Goal: Task Accomplishment & Management: Complete application form

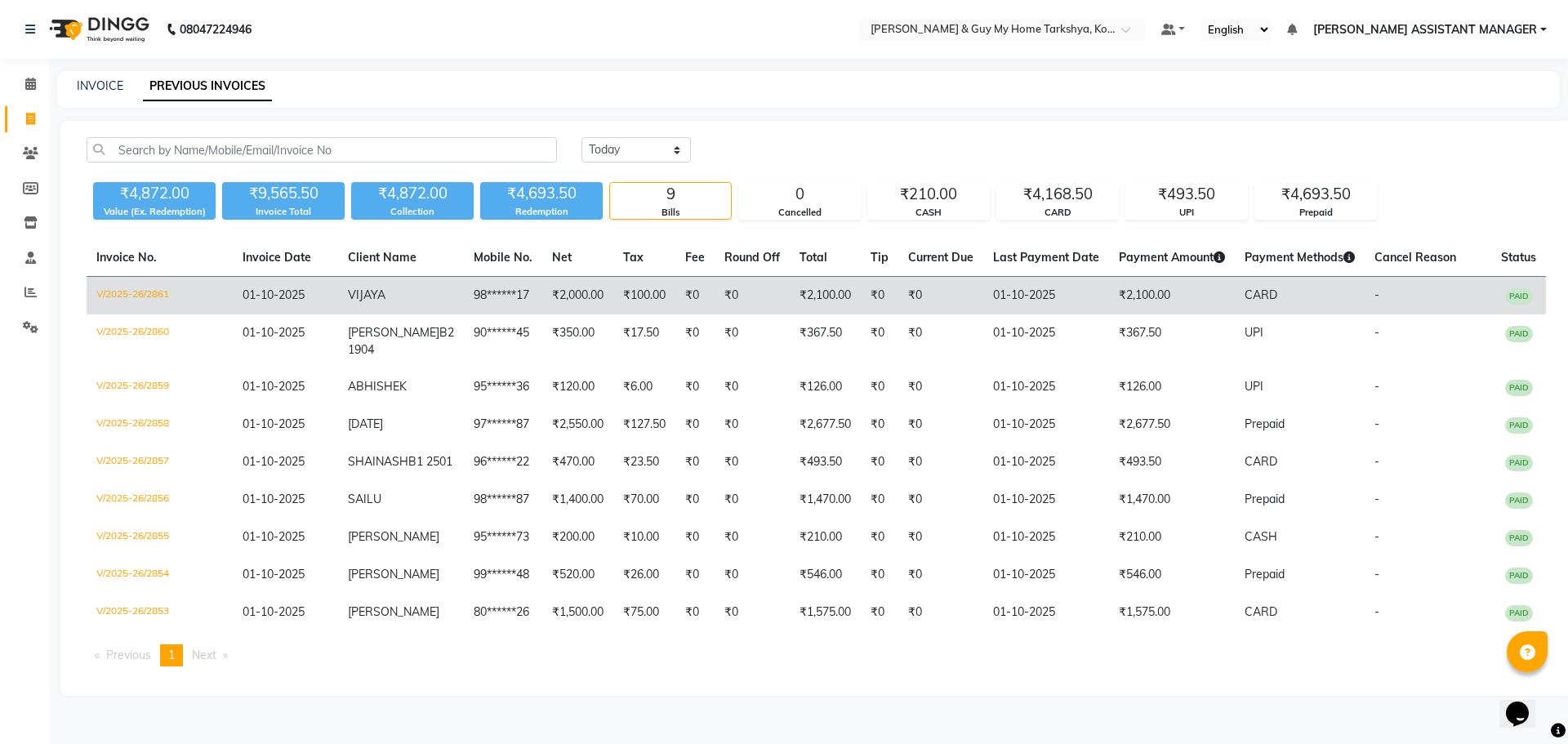
click at [339, 292] on td "01-10-2025" at bounding box center [286, 296] width 106 height 38
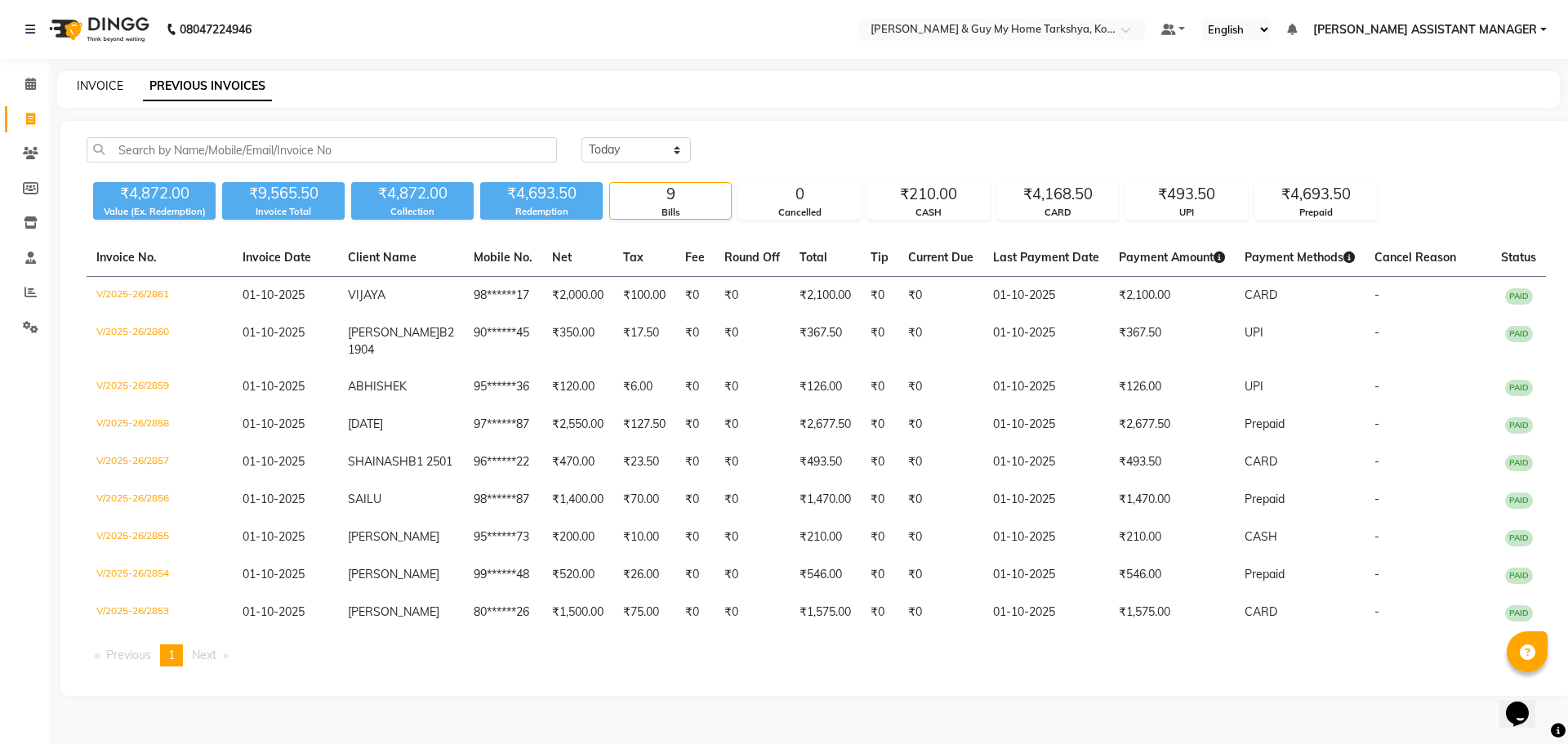
click at [106, 89] on link "INVOICE" at bounding box center [100, 86] width 47 height 15
select select "service"
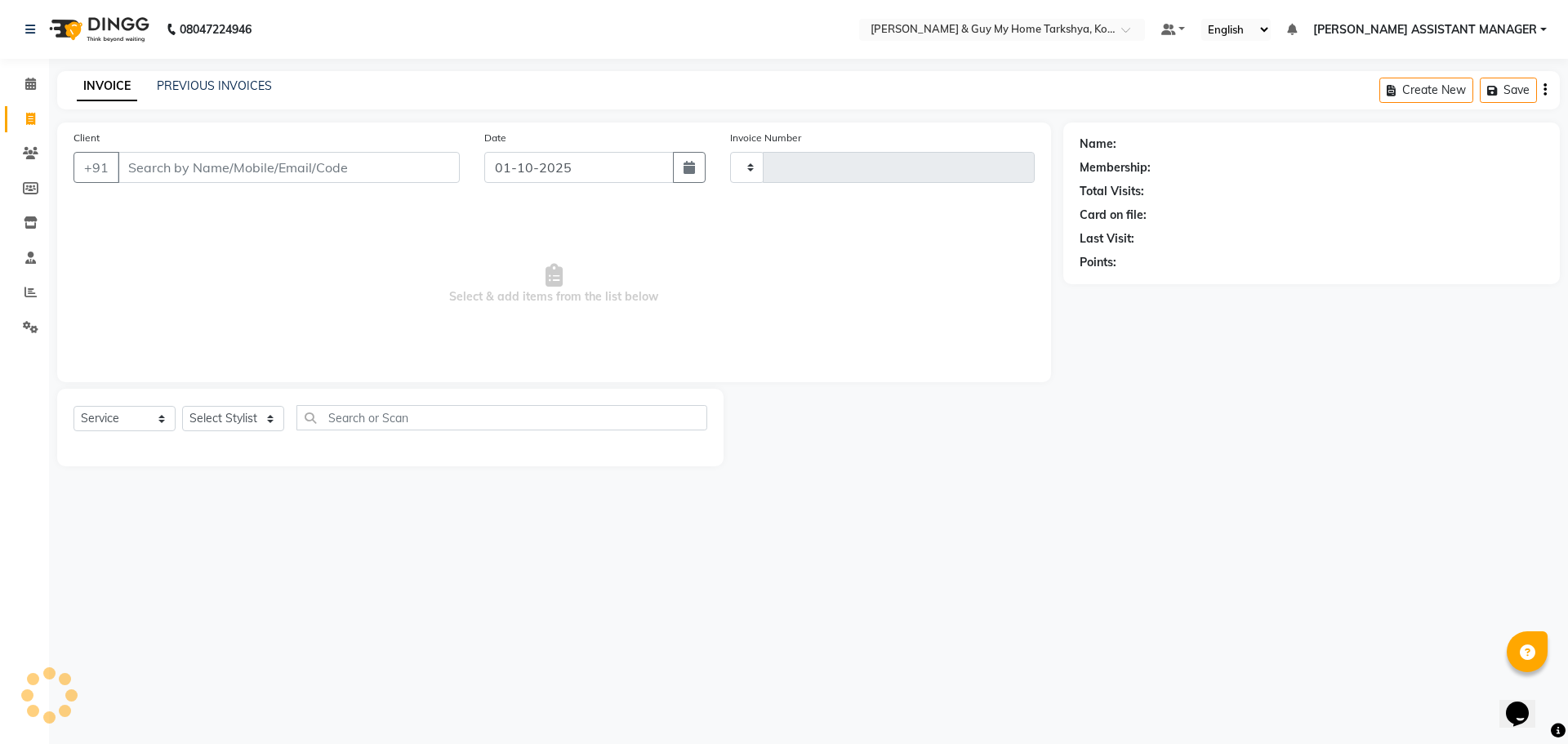
click at [214, 160] on div "Client +91" at bounding box center [267, 162] width 410 height 67
drag, startPoint x: 223, startPoint y: 165, endPoint x: 209, endPoint y: 114, distance: 52.9
click at [223, 169] on input "Client" at bounding box center [288, 167] width 342 height 31
type input "2862"
select select "7902"
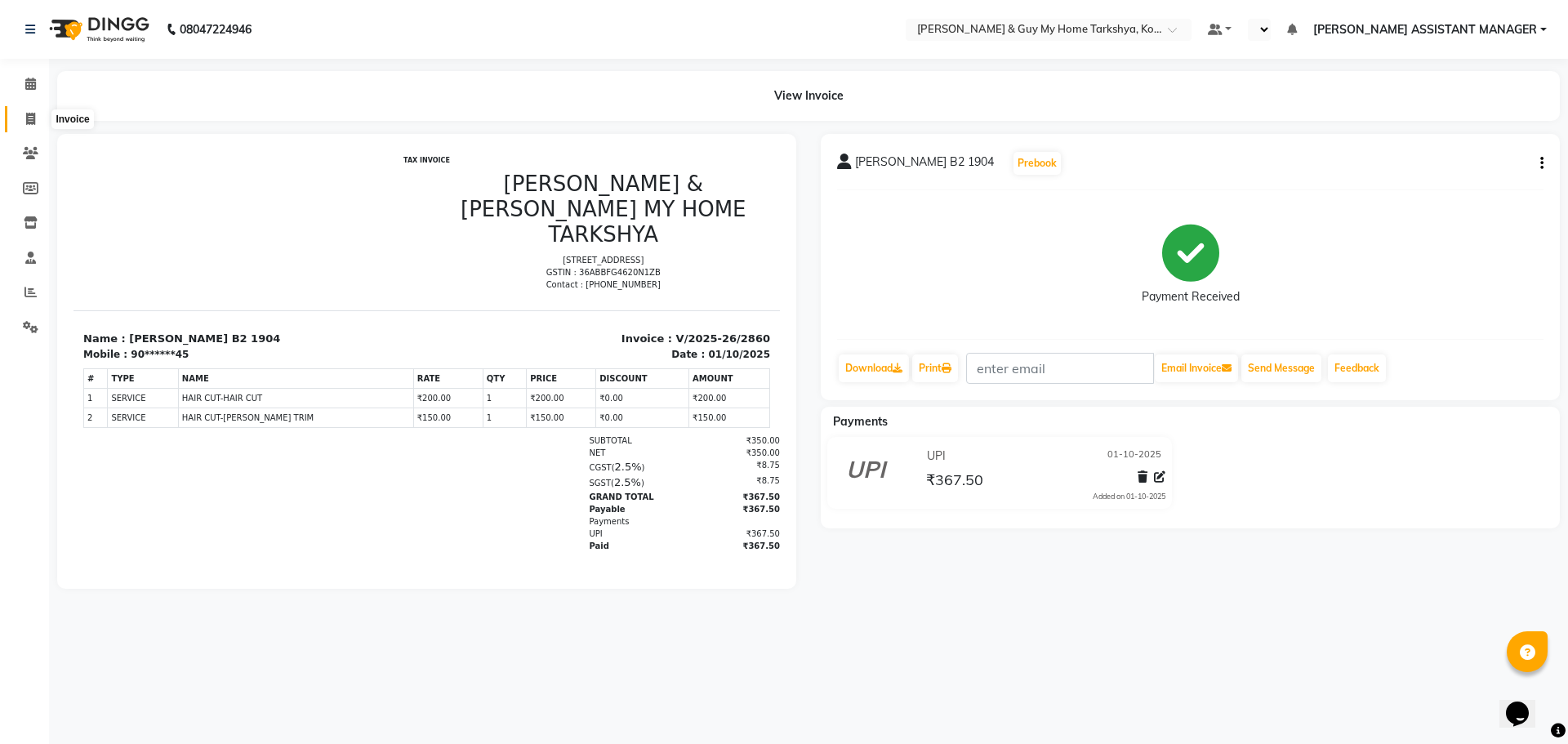
click at [20, 118] on span at bounding box center [30, 120] width 29 height 19
select select "service"
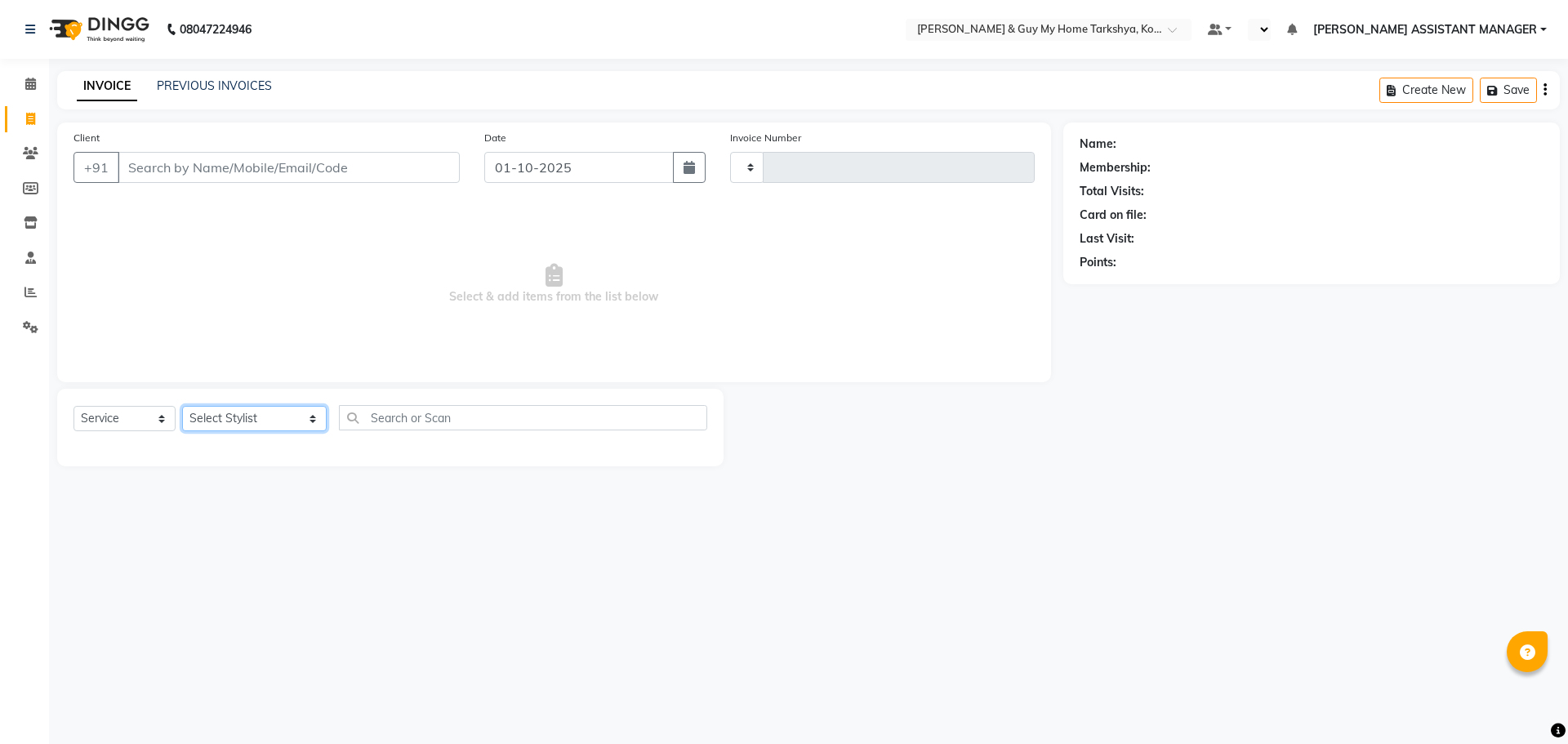
click at [294, 422] on select "Select Stylist ANKUR ANSHU ARCHANA ARSHAD ELVINA GANESH GLORY IRFAN JIYA KRISHN…" at bounding box center [254, 418] width 145 height 25
click at [470, 309] on span "Select & add items from the list below" at bounding box center [554, 284] width 961 height 164
click at [227, 415] on select "Select Stylist ANKUR ANSHU ARCHANA ARSHAD ELVINA GANESH GLORY IRFAN JIYA KRISHN…" at bounding box center [254, 418] width 145 height 25
select select "89496"
click at [182, 406] on select "Select Stylist ANKUR ANSHU ARCHANA ARSHAD ELVINA GANESH GLORY IRFAN JIYA KRISHN…" at bounding box center [254, 418] width 145 height 25
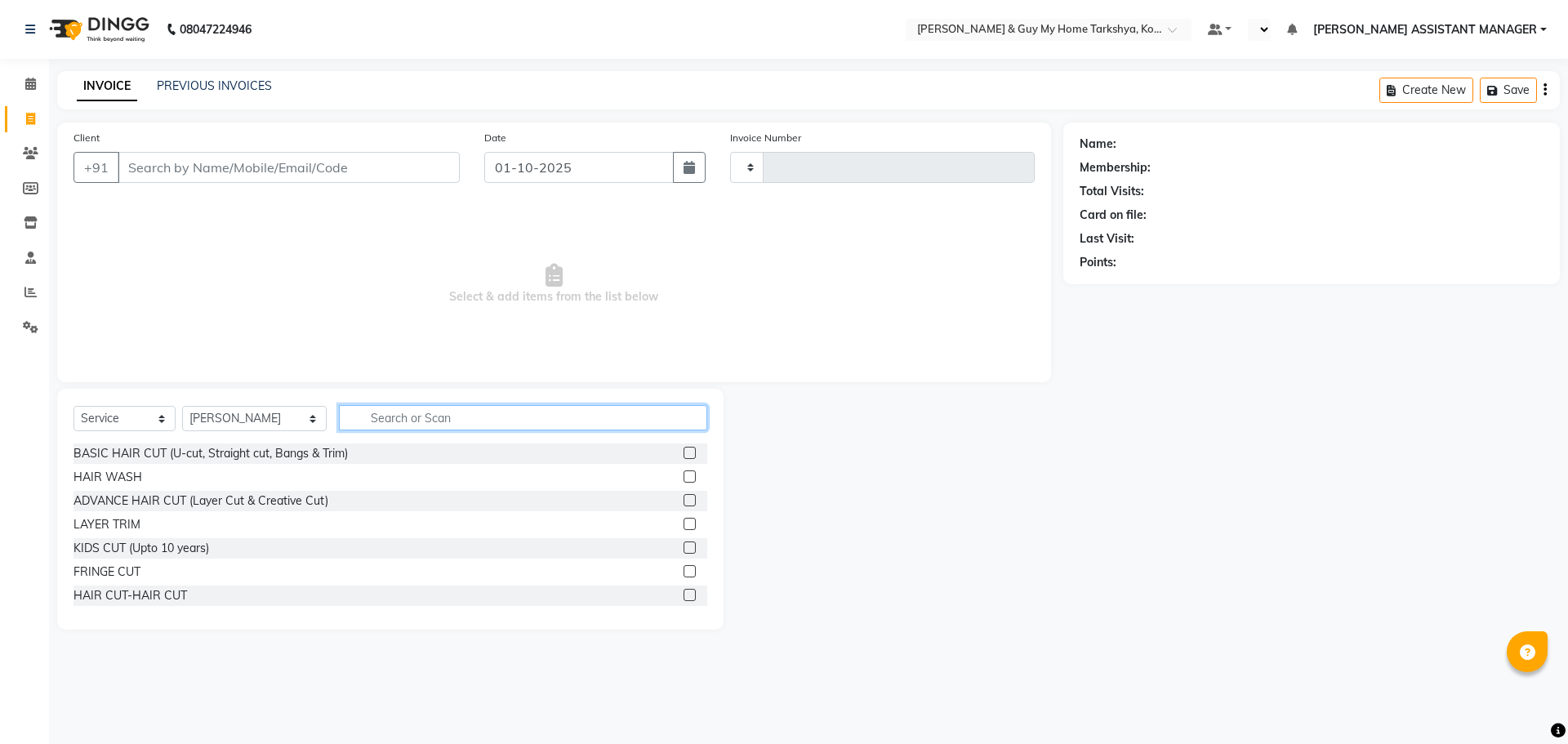
click at [478, 411] on input "text" at bounding box center [523, 417] width 369 height 25
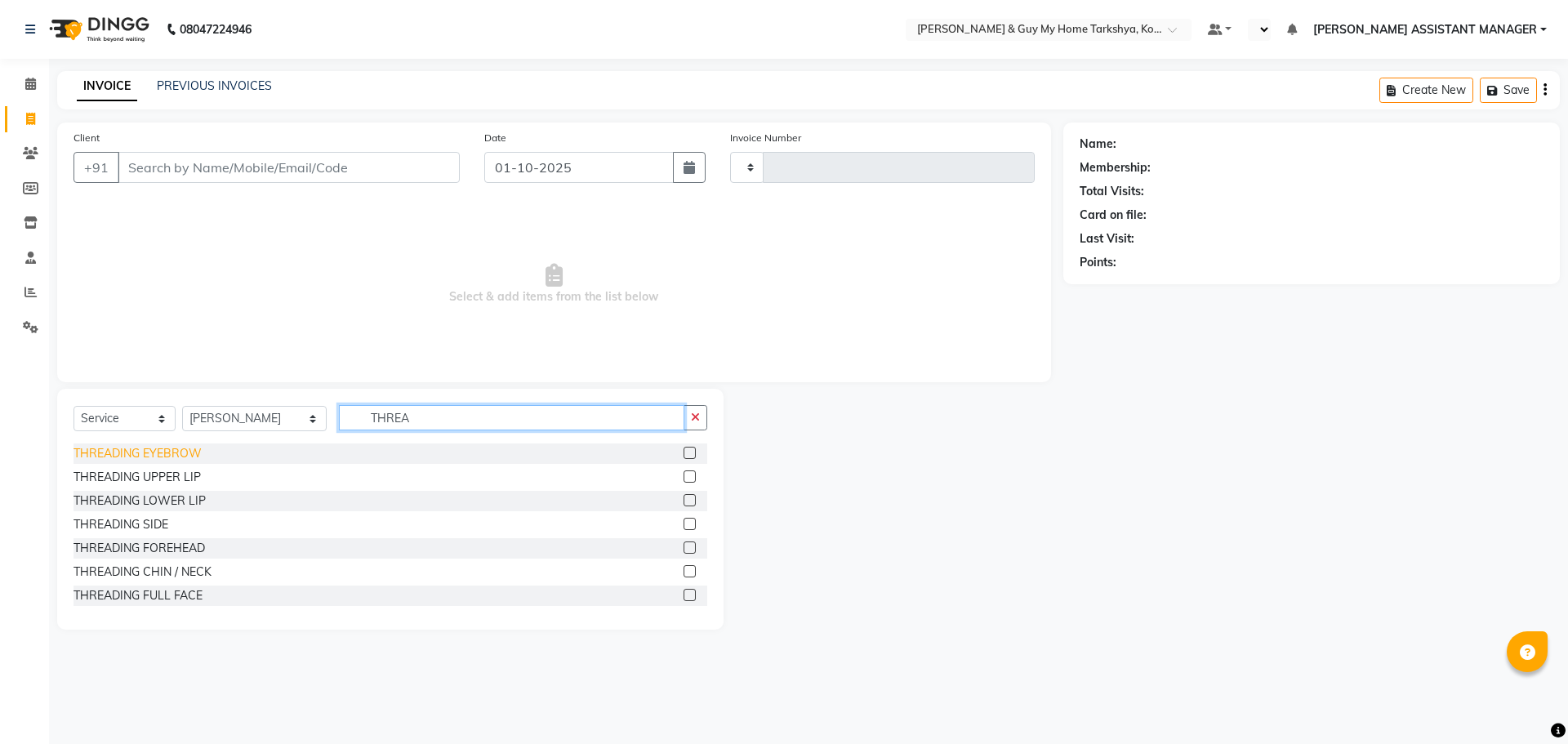
type input "THREA"
click at [165, 451] on div "THREADING EYEBROW" at bounding box center [138, 454] width 128 height 17
checkbox input "false"
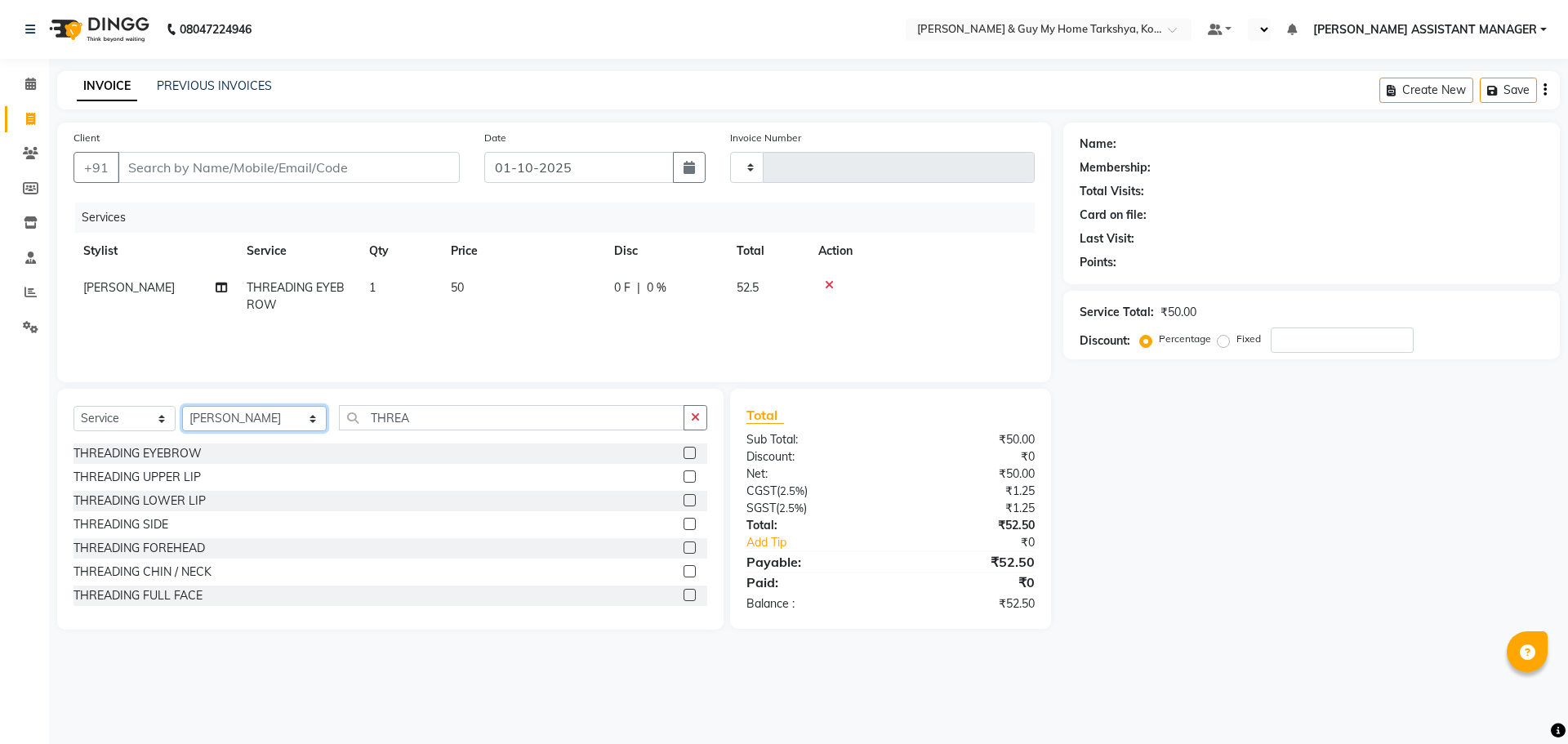
click at [274, 424] on select "Select Stylist ANKUR ANSHU ARCHANA ARSHAD ELVINA GANESH GLORY IRFAN JIYA KRISHN…" at bounding box center [254, 418] width 145 height 25
select select "71412"
click at [182, 406] on select "Select Stylist ANKUR ANSHU ARCHANA ARSHAD ELVINA GANESH GLORY IRFAN JIYA KRISHN…" at bounding box center [254, 418] width 145 height 25
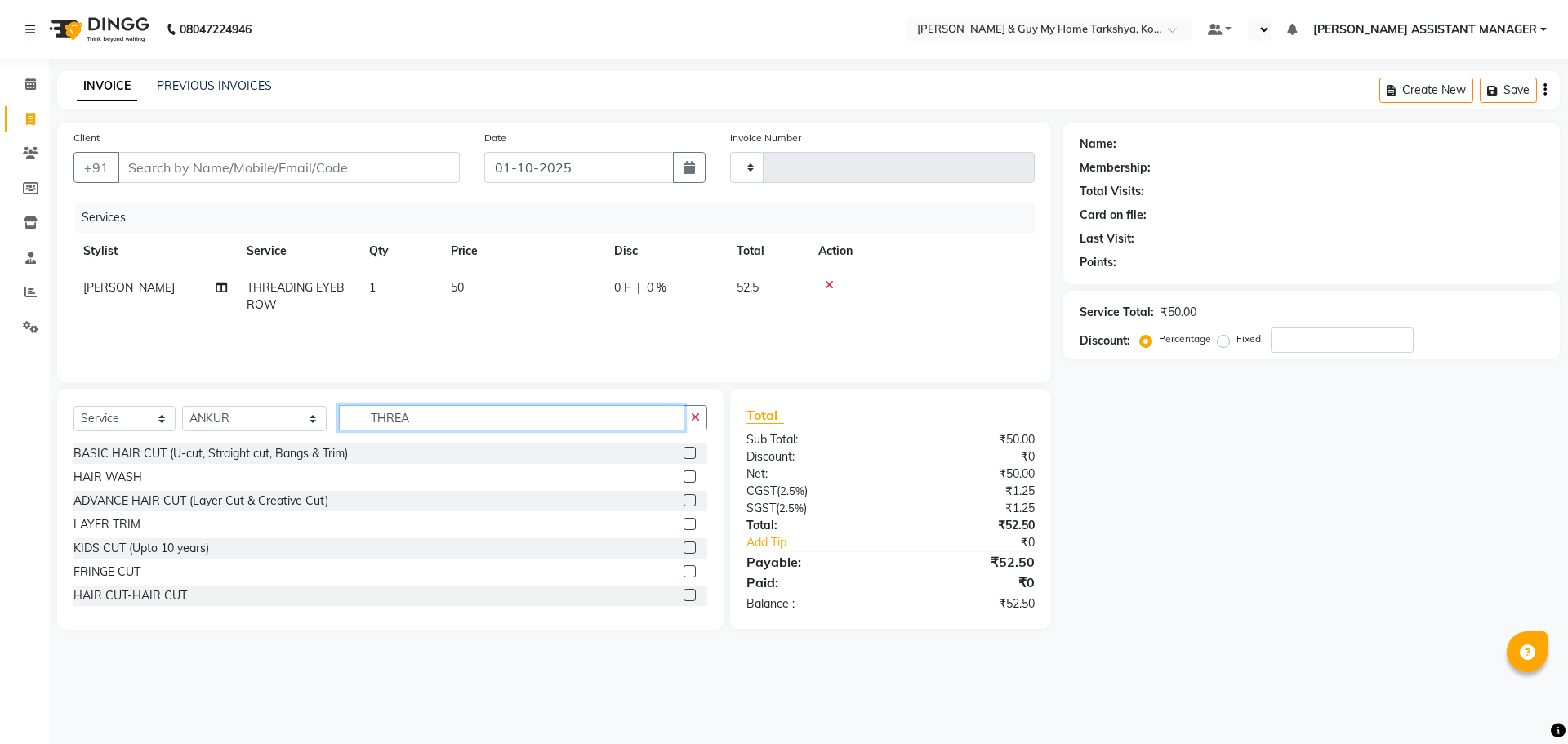
drag, startPoint x: 434, startPoint y: 417, endPoint x: 339, endPoint y: 416, distance: 95.0
click at [339, 416] on input "THREA" at bounding box center [512, 417] width 346 height 25
click at [311, 457] on div "BASIC HAIR CUT (U-cut, Straight cut, Bangs & Trim)" at bounding box center [210, 454] width 274 height 17
checkbox input "false"
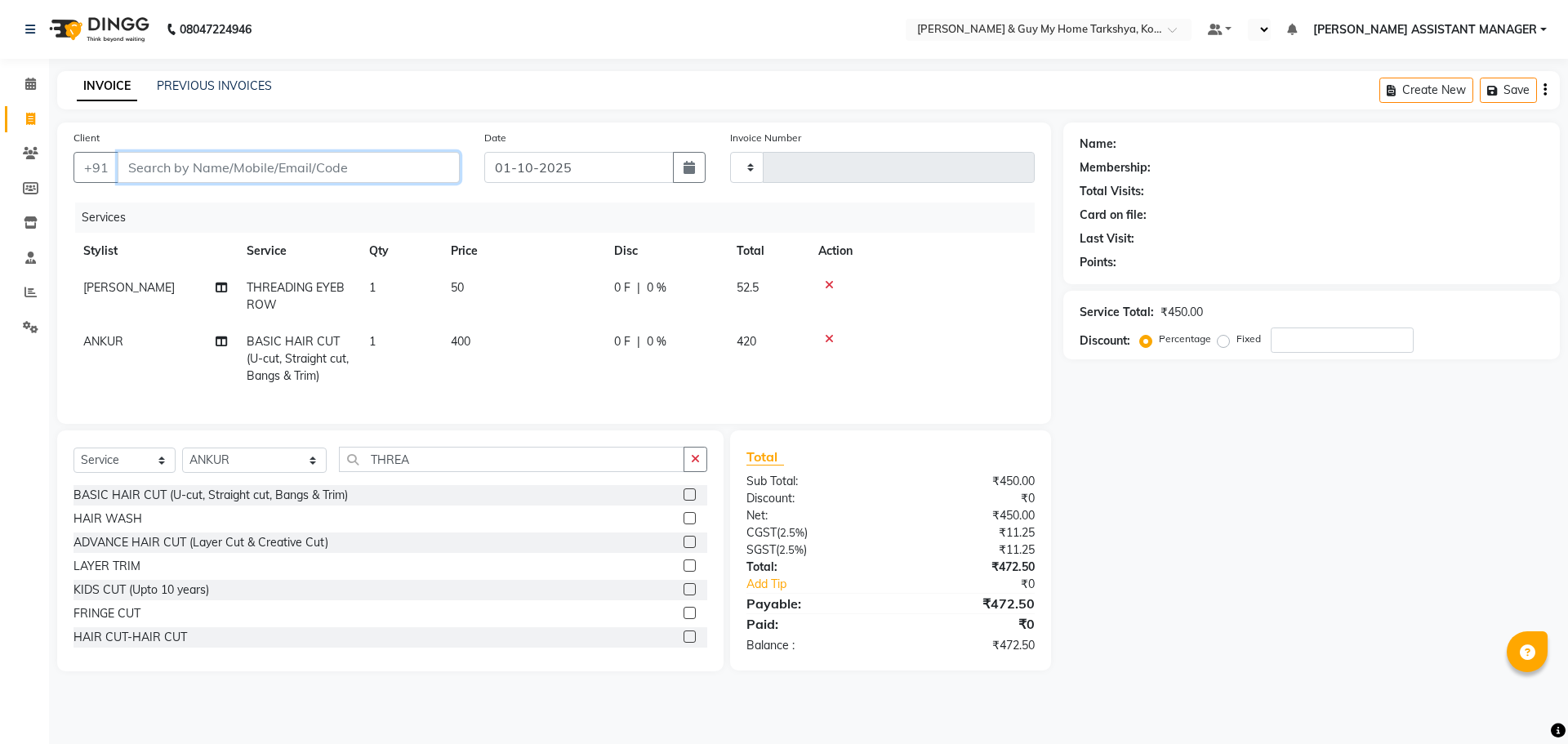
click at [410, 179] on input "Client" at bounding box center [288, 167] width 342 height 31
type input "9"
type input "0"
type input "9414001525"
click at [1184, 550] on div "Name: Membership: Total Visits: Card on file: Last Visit: Points: Service Total…" at bounding box center [1318, 397] width 509 height 549
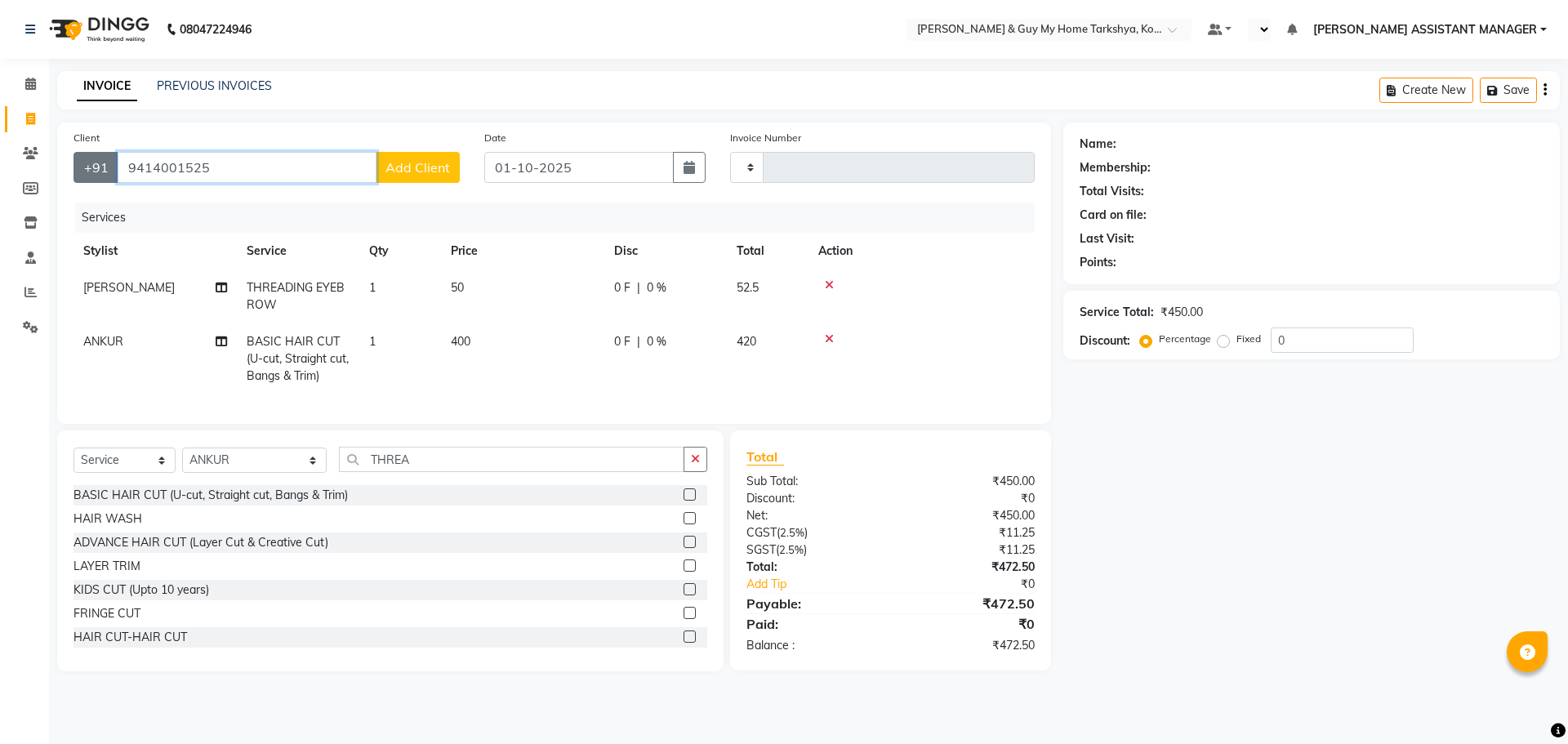
drag, startPoint x: 227, startPoint y: 162, endPoint x: 77, endPoint y: 170, distance: 150.2
click at [77, 170] on div "+91 9414001525 Add Client" at bounding box center [267, 167] width 386 height 31
paste input "9414001525"
type input "9414001525"
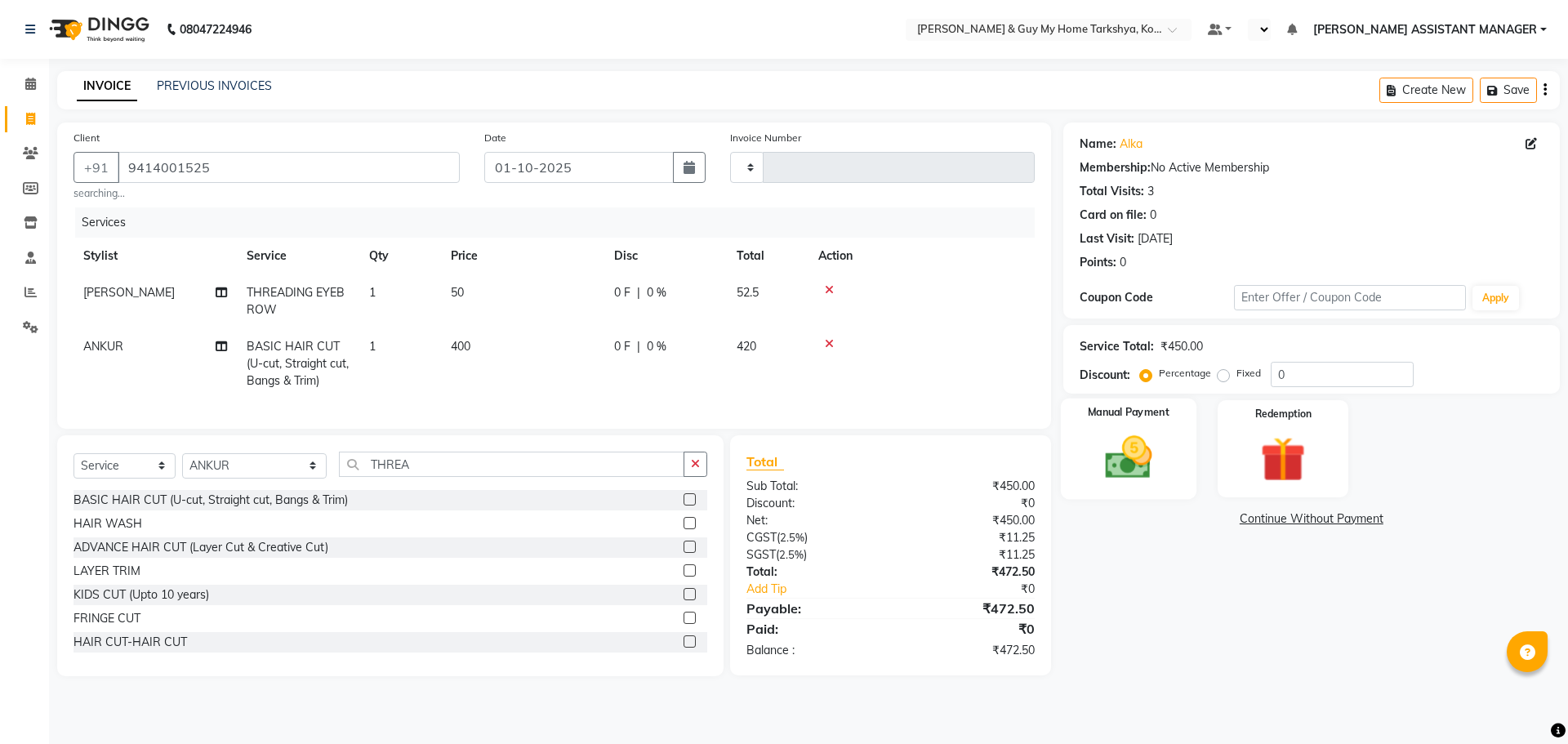
click at [1136, 473] on img at bounding box center [1128, 457] width 76 height 54
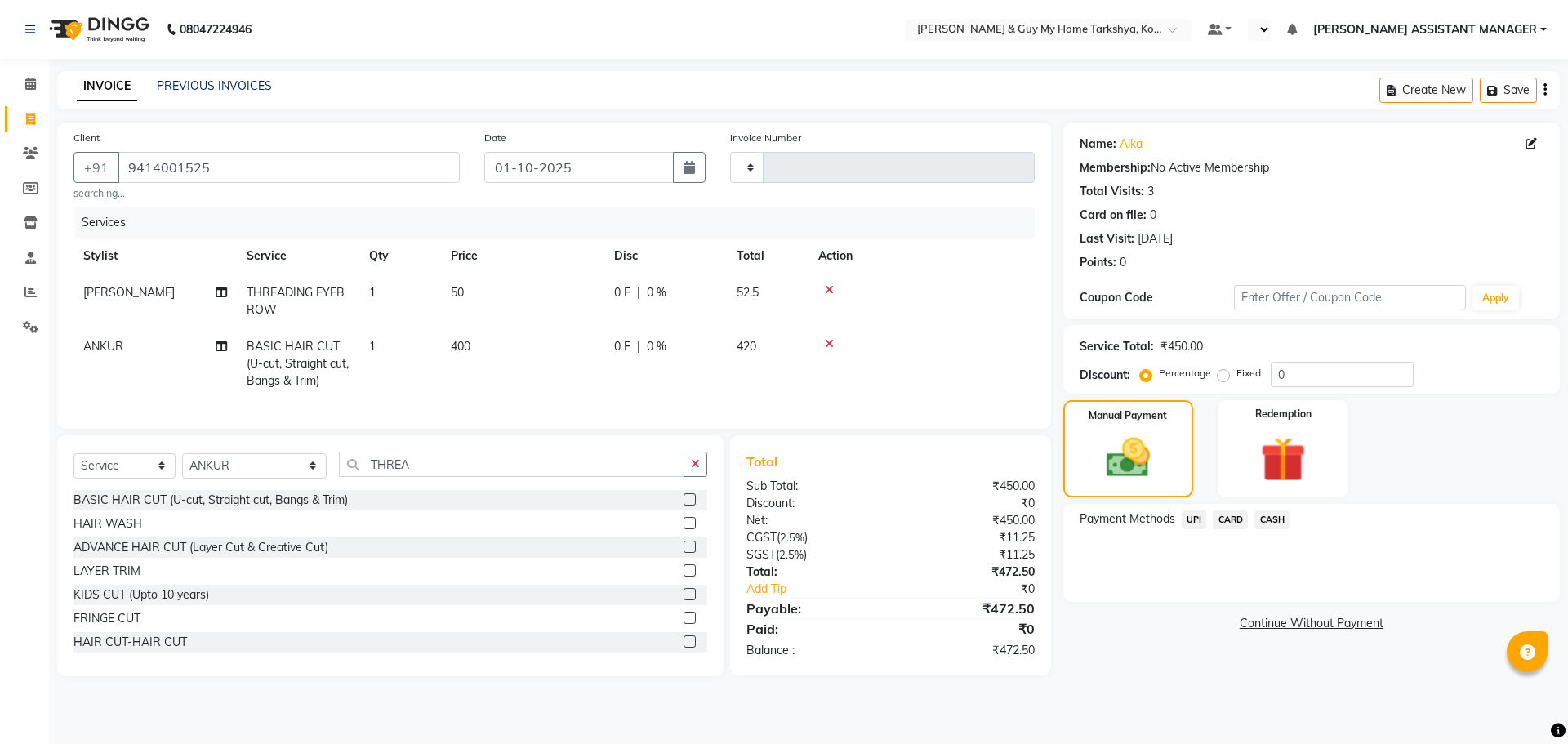
drag, startPoint x: 1215, startPoint y: 386, endPoint x: 1234, endPoint y: 365, distance: 28.3
click at [1217, 378] on div "Percentage Fixed 0" at bounding box center [1279, 374] width 270 height 25
click at [1230, 366] on div "Fixed" at bounding box center [1241, 373] width 40 height 20
click at [1236, 375] on label "Fixed" at bounding box center [1249, 373] width 24 height 15
click at [1226, 375] on input "Fixed" at bounding box center [1226, 372] width 11 height 11
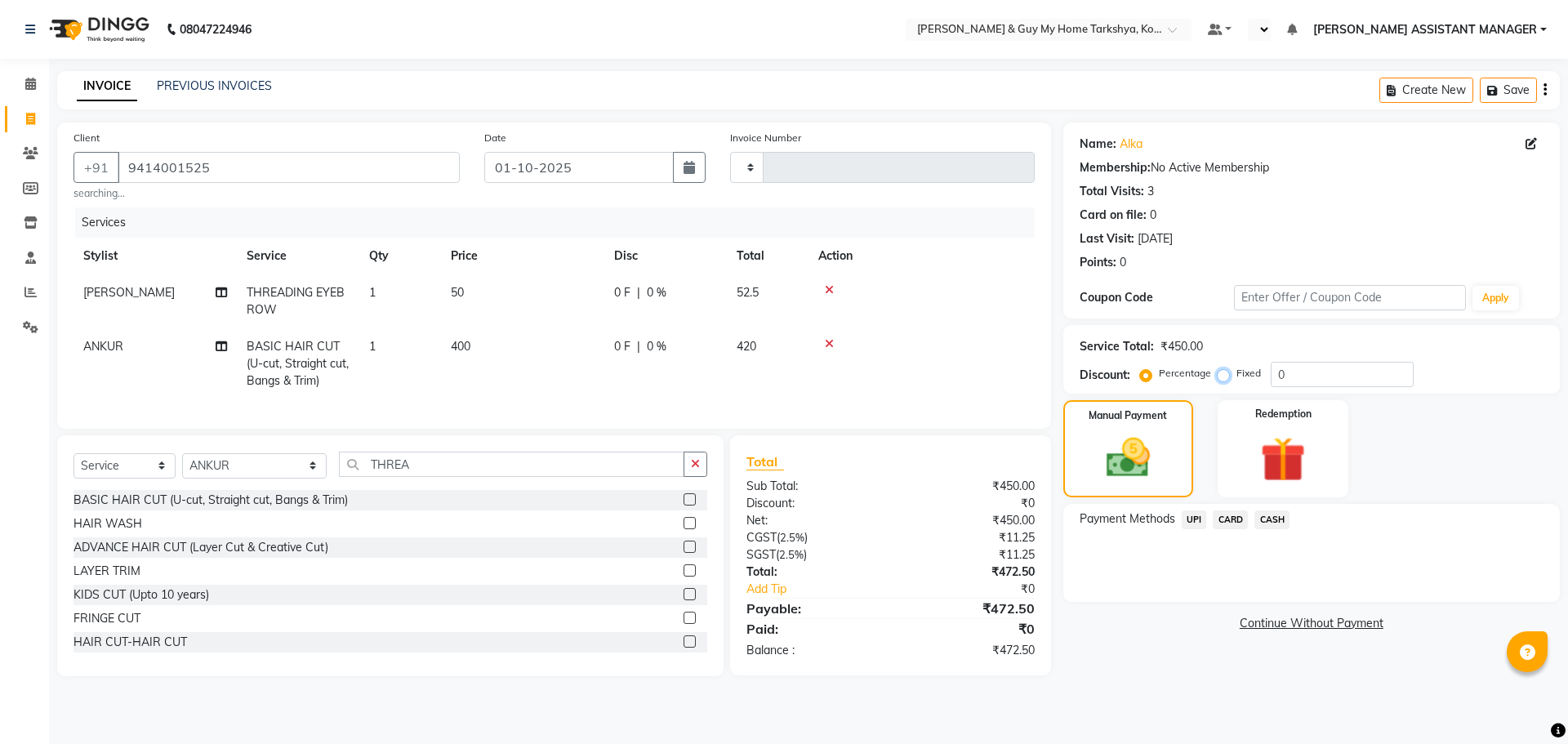
radio input "true"
click at [1352, 376] on input "0" at bounding box center [1342, 374] width 143 height 25
type input "2"
click at [1274, 509] on div "Payment Methods UPI CARD CASH" at bounding box center [1311, 553] width 496 height 98
click at [1283, 520] on span "CASH" at bounding box center [1272, 521] width 35 height 19
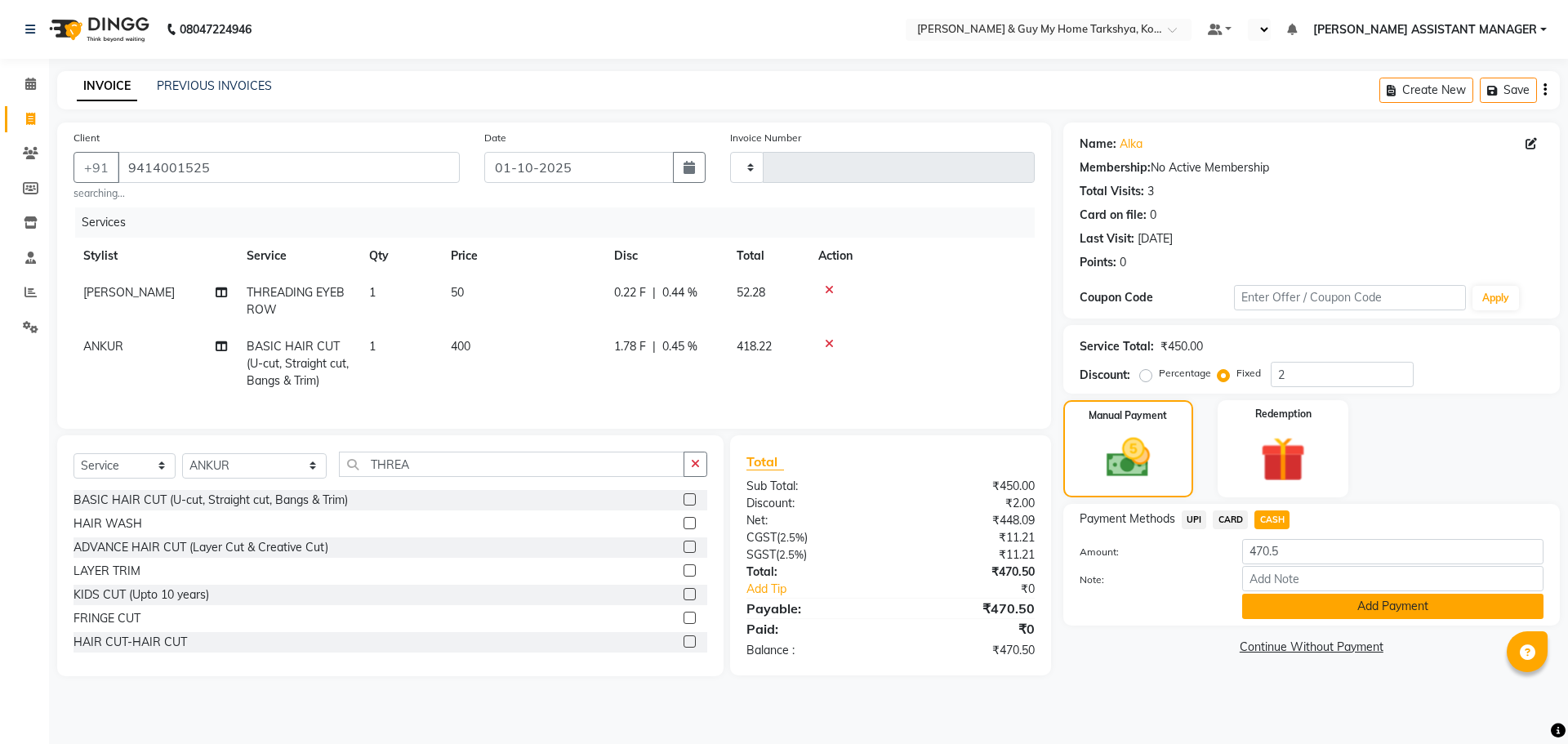
click at [1302, 609] on button "Add Payment" at bounding box center [1393, 606] width 301 height 25
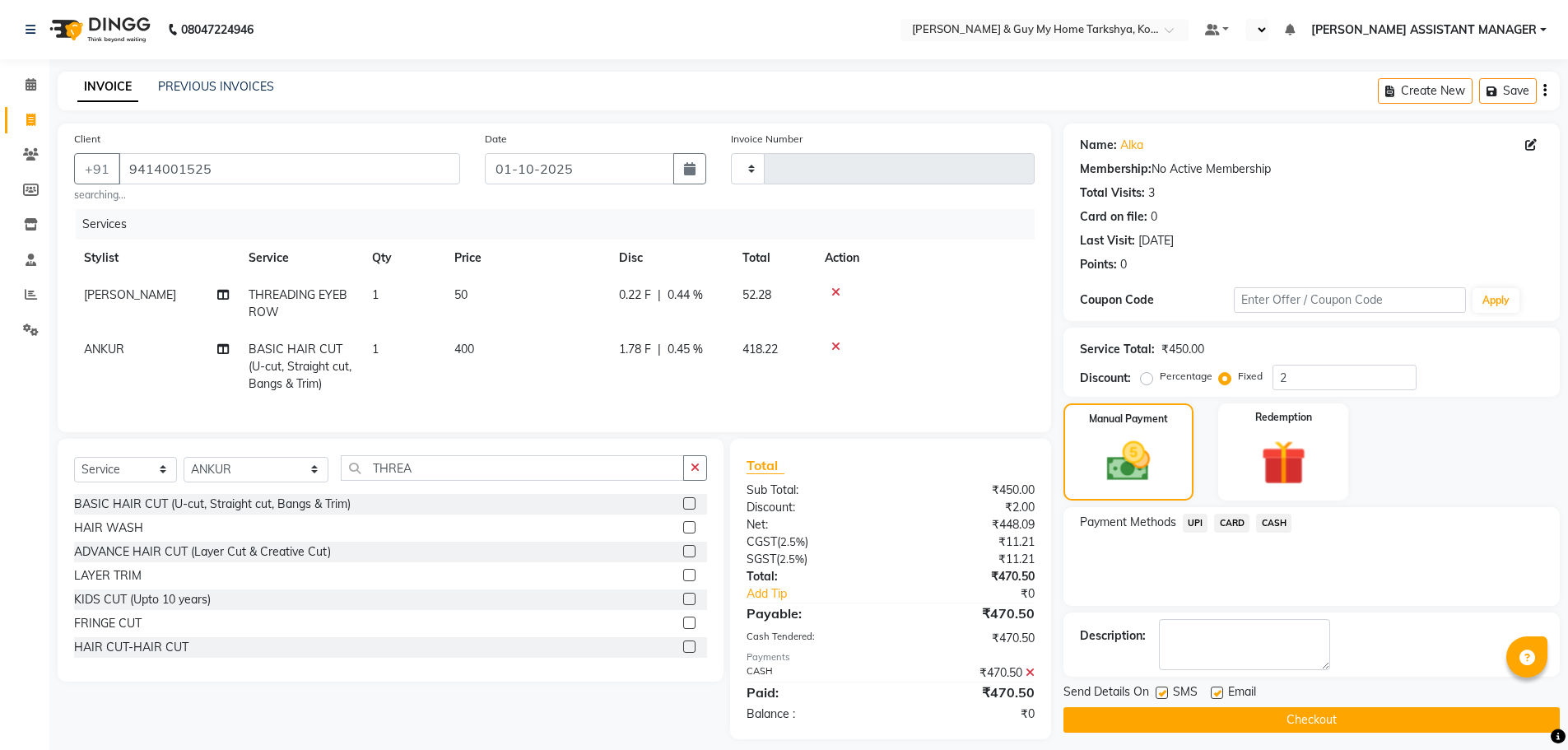
click at [1263, 720] on button "Checkout" at bounding box center [1311, 719] width 496 height 25
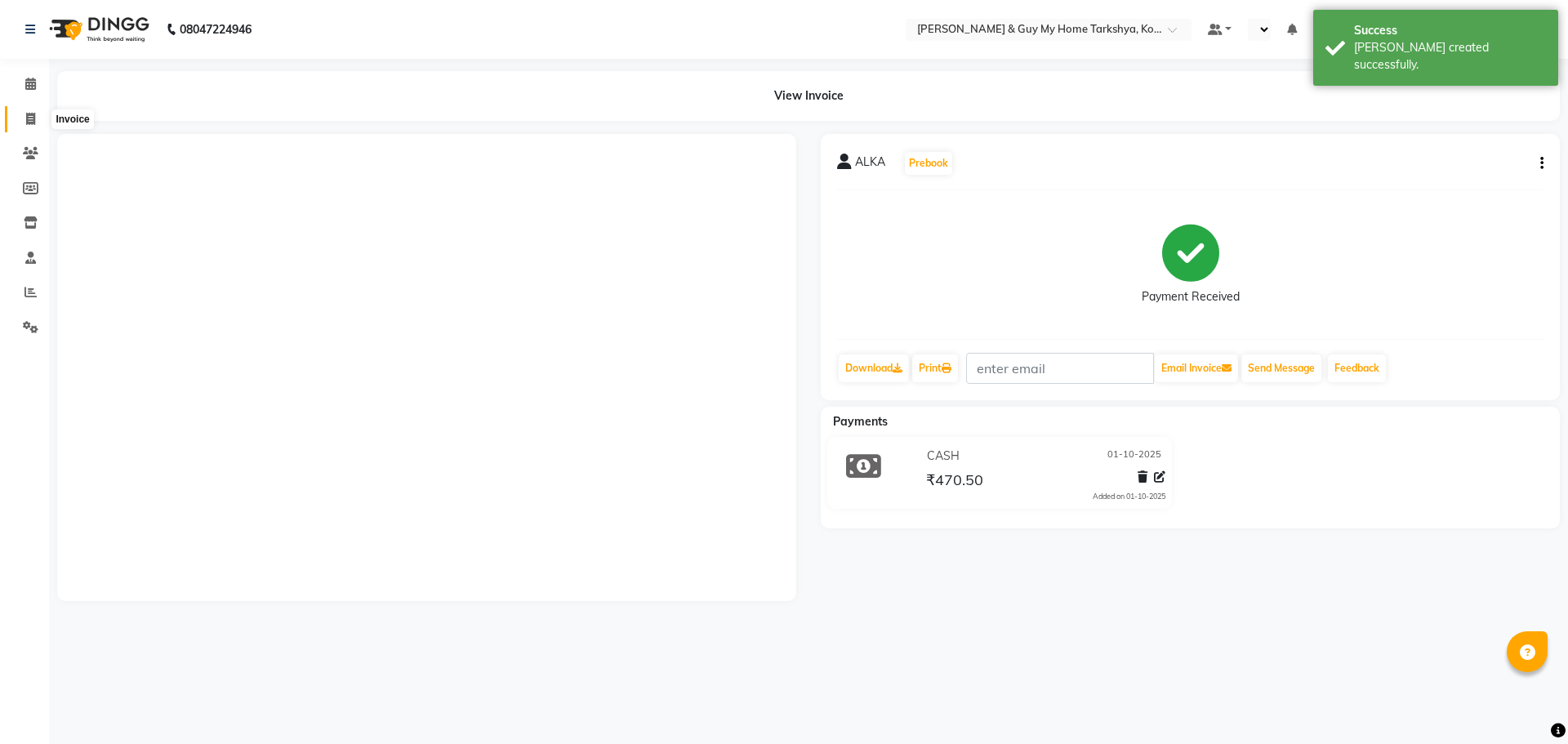
click at [24, 125] on span at bounding box center [30, 120] width 29 height 19
select select "service"
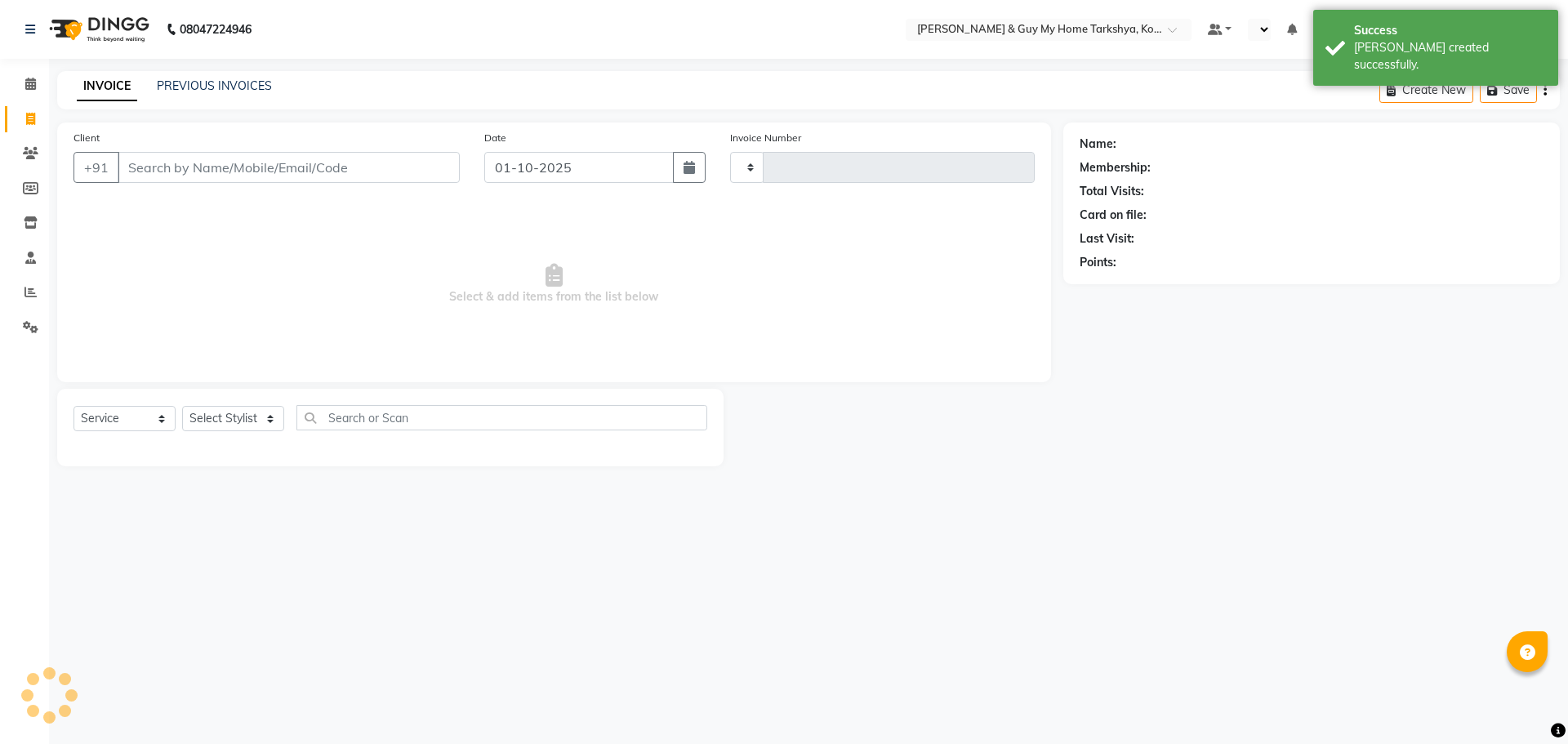
type input "2864"
select select "7902"
